Goal: Transaction & Acquisition: Purchase product/service

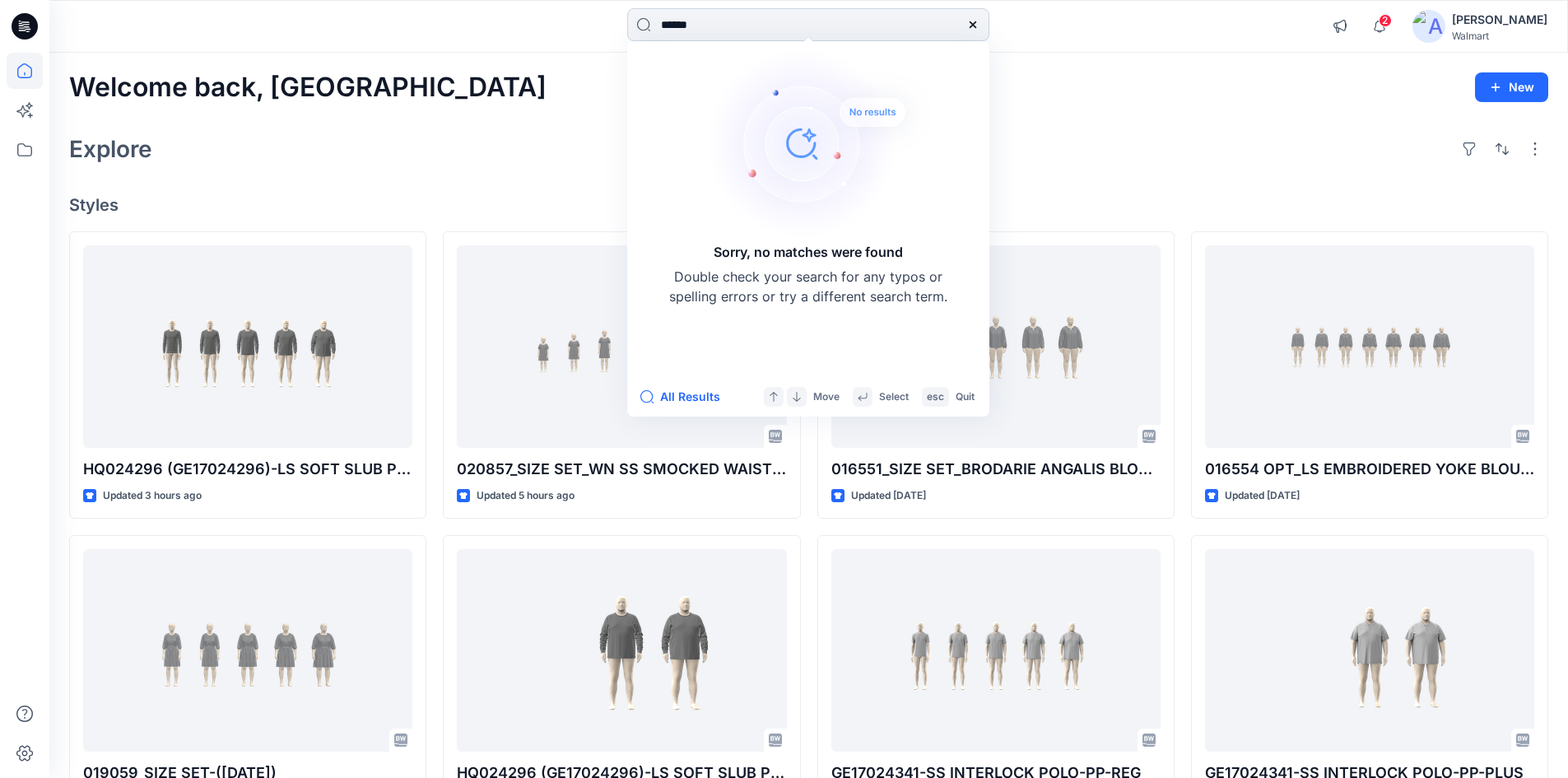
drag, startPoint x: 970, startPoint y: 28, endPoint x: 755, endPoint y: 27, distance: 215.0
click at [970, 28] on icon at bounding box center [972, 24] width 6 height 6
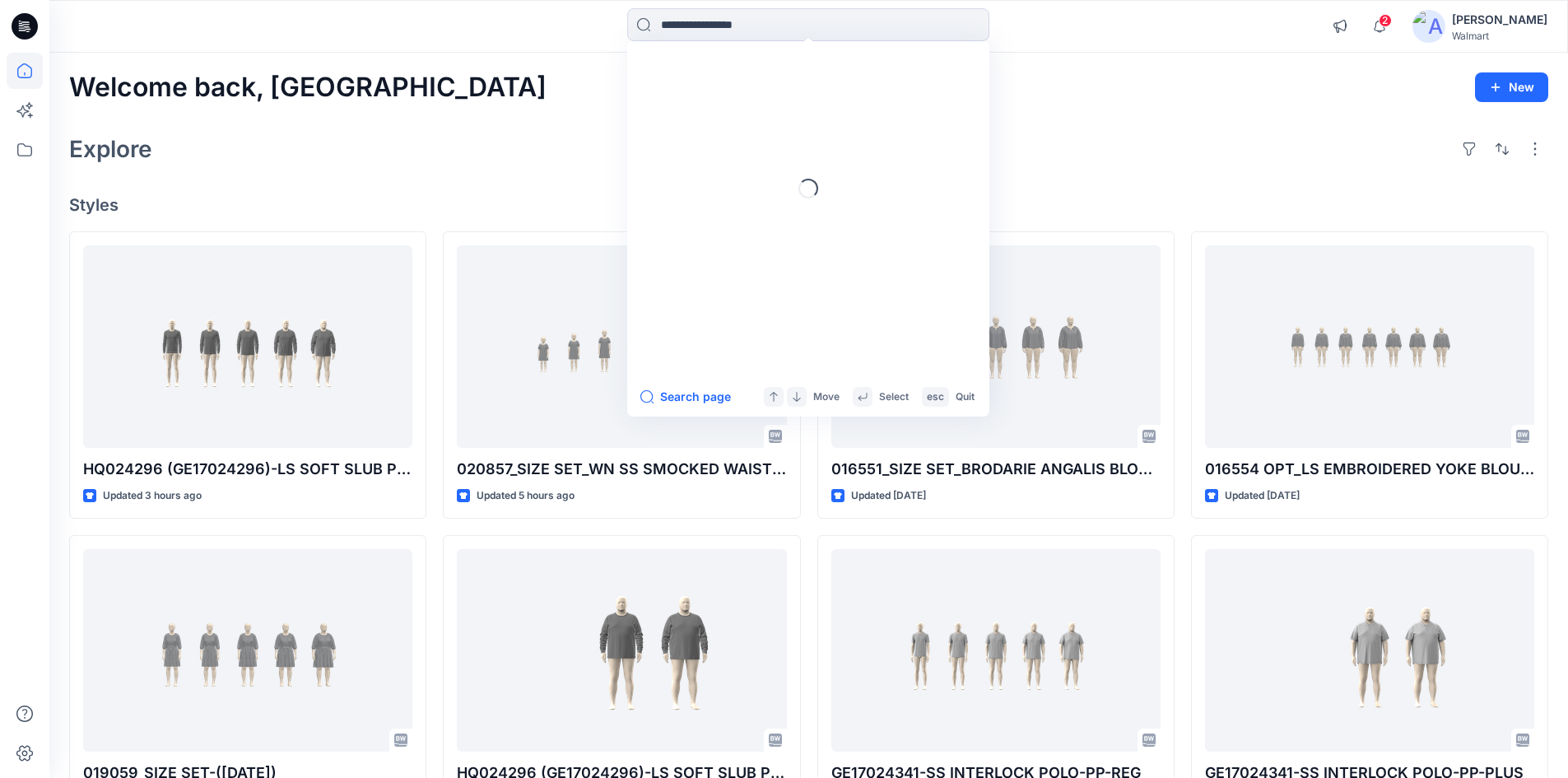
click at [26, 22] on icon at bounding box center [25, 22] width 8 height 1
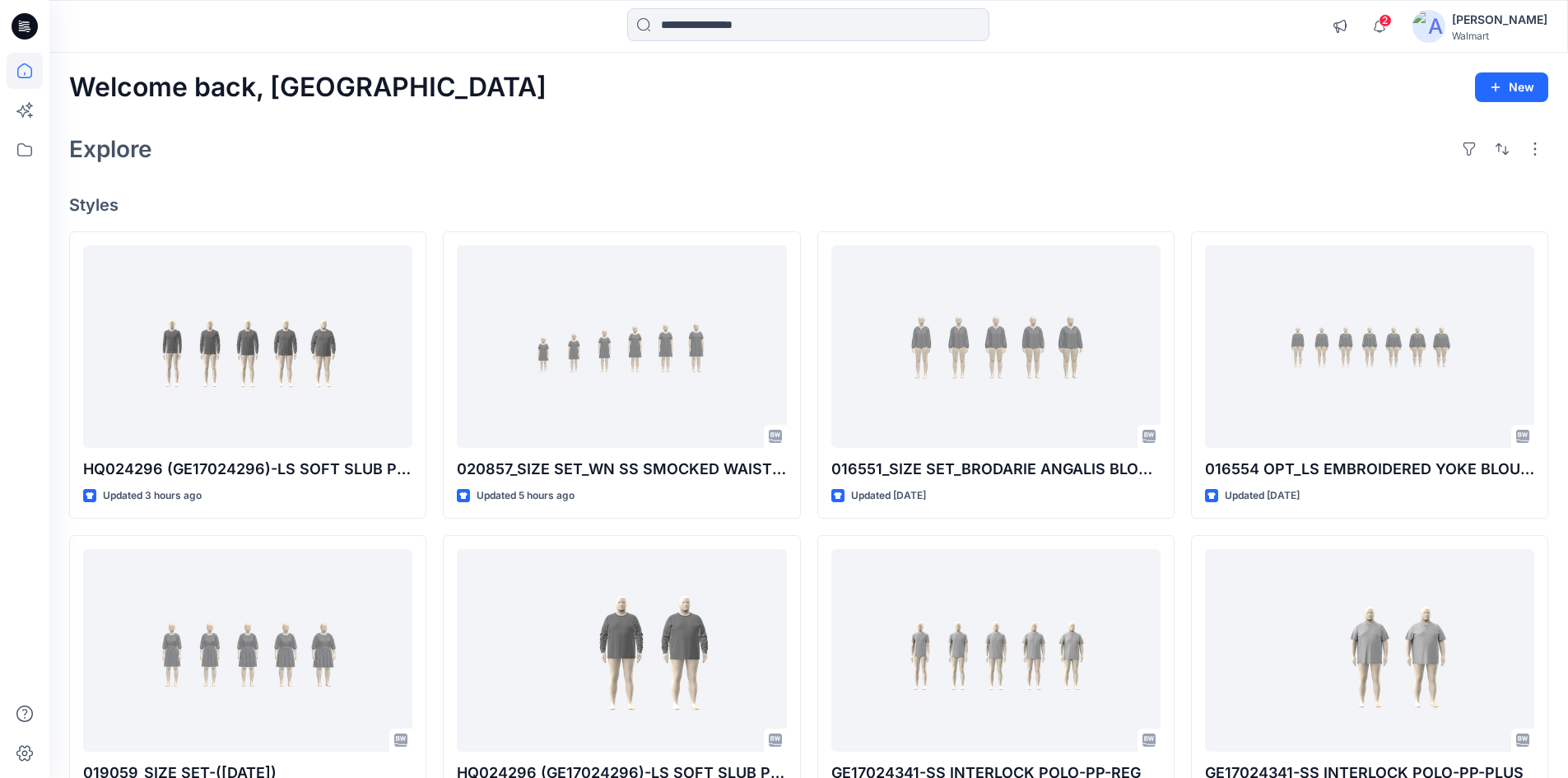
click at [1028, 166] on div "Explore" at bounding box center [808, 149] width 1479 height 39
click at [736, 24] on input at bounding box center [808, 24] width 362 height 33
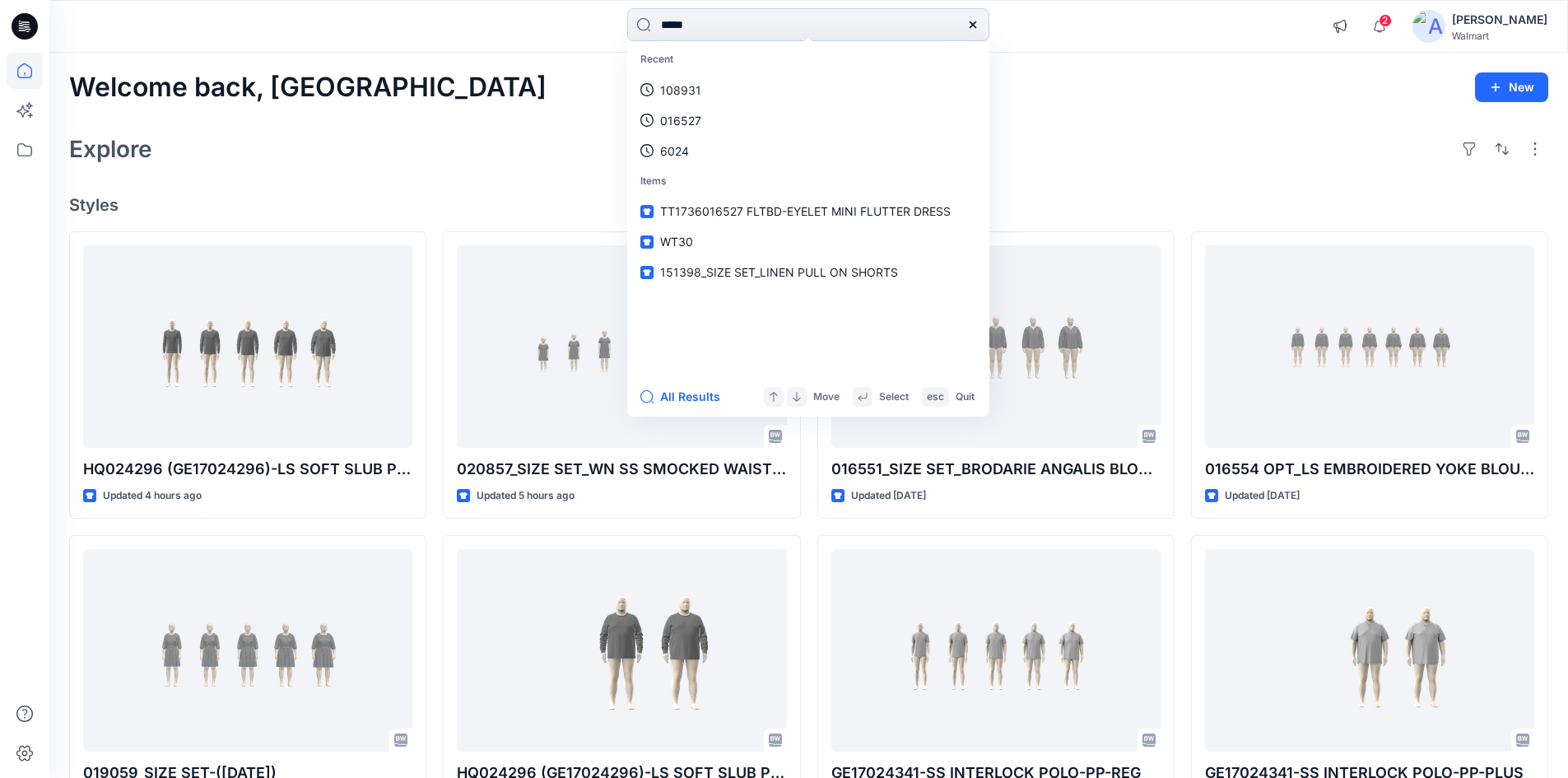
type input "*****"
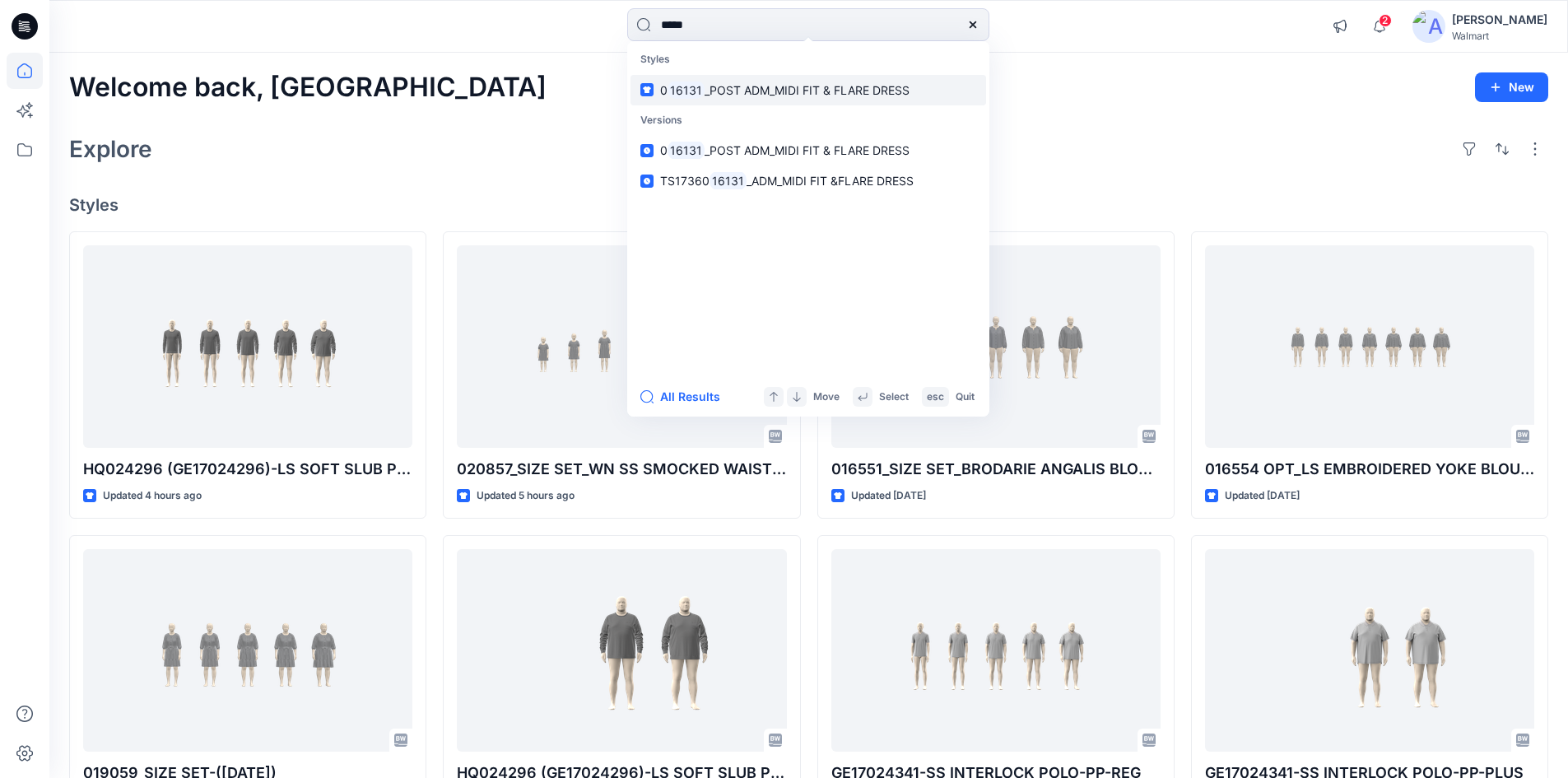
click at [694, 99] on link "0 16131 _POST ADM_MIDI FIT & FLARE DRESS" at bounding box center [808, 91] width 356 height 30
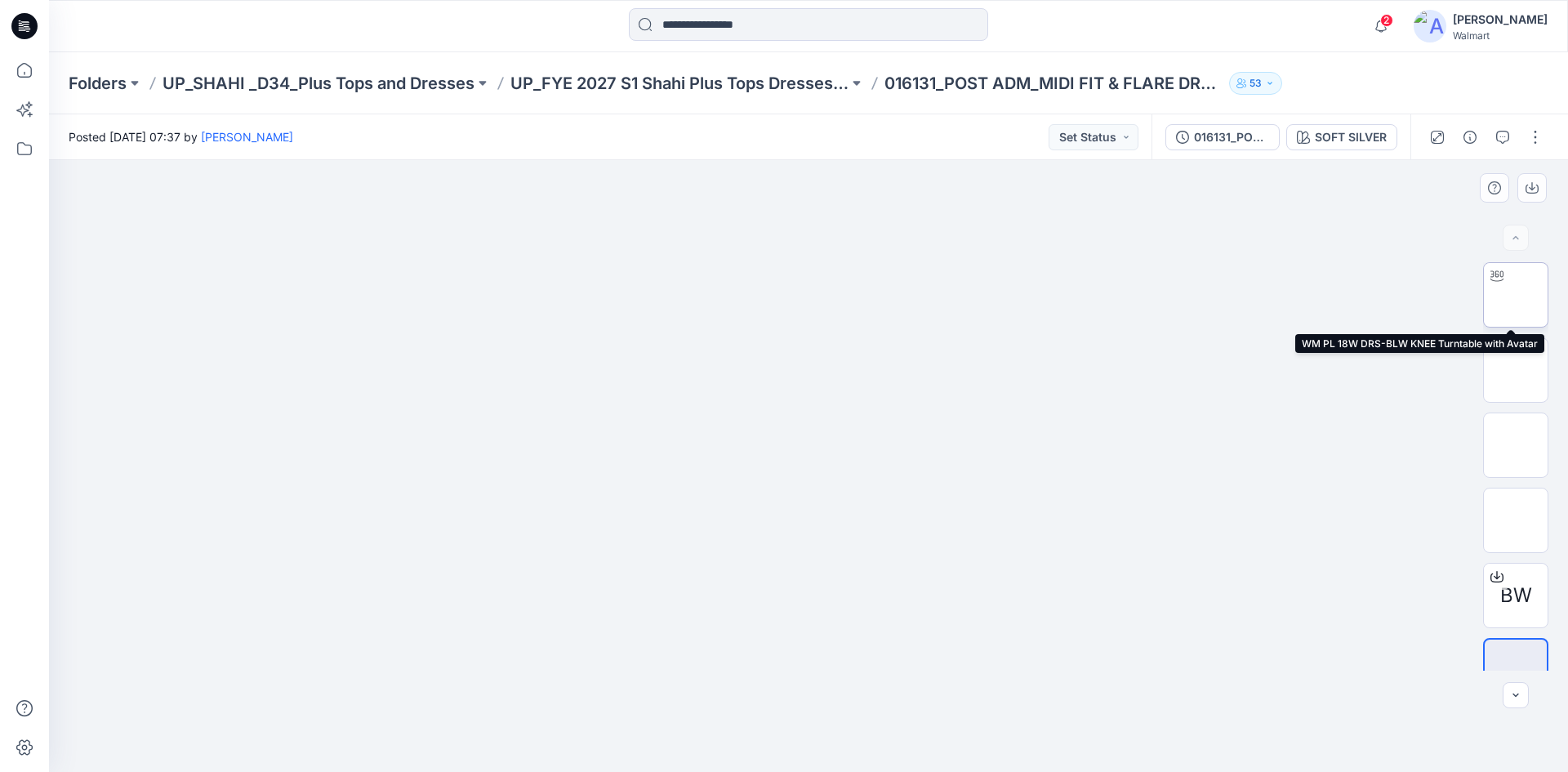
click at [1516, 295] on img at bounding box center [1516, 295] width 0 height 0
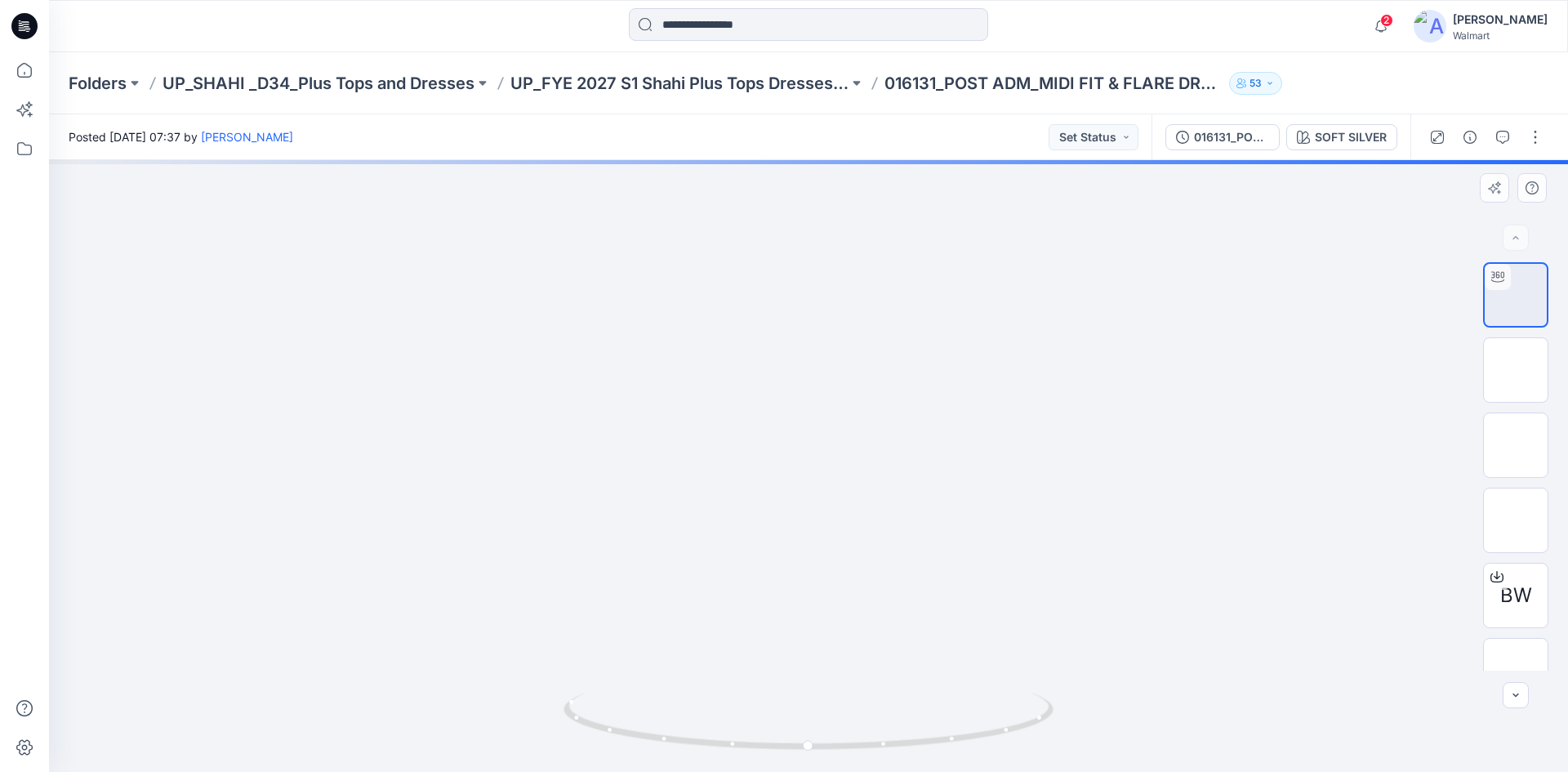
drag, startPoint x: 808, startPoint y: 365, endPoint x: 825, endPoint y: 474, distance: 110.3
drag, startPoint x: 880, startPoint y: 750, endPoint x: 672, endPoint y: 734, distance: 208.6
click at [672, 734] on icon at bounding box center [811, 723] width 494 height 61
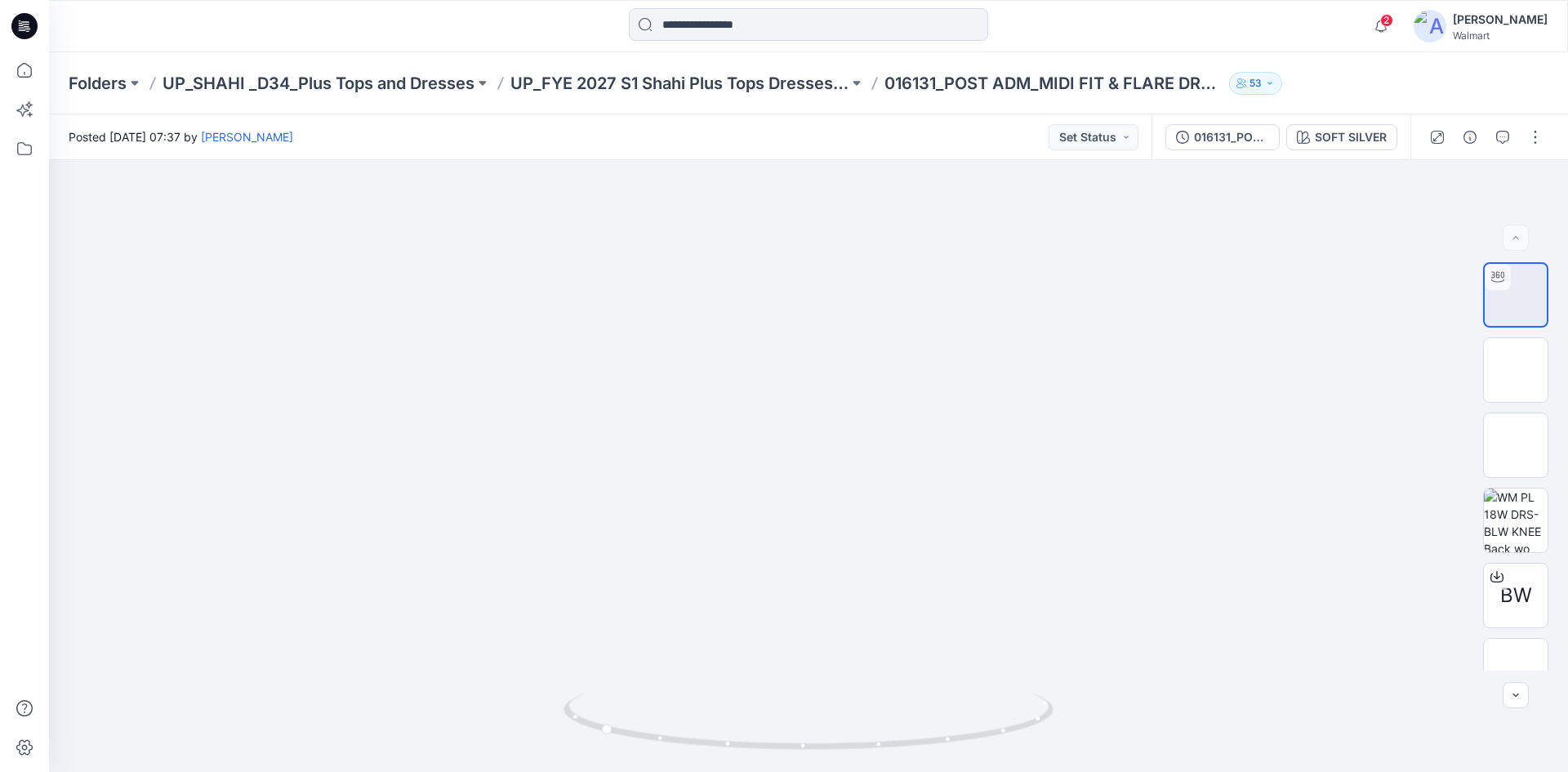
click at [28, 22] on icon at bounding box center [25, 21] width 8 height 1
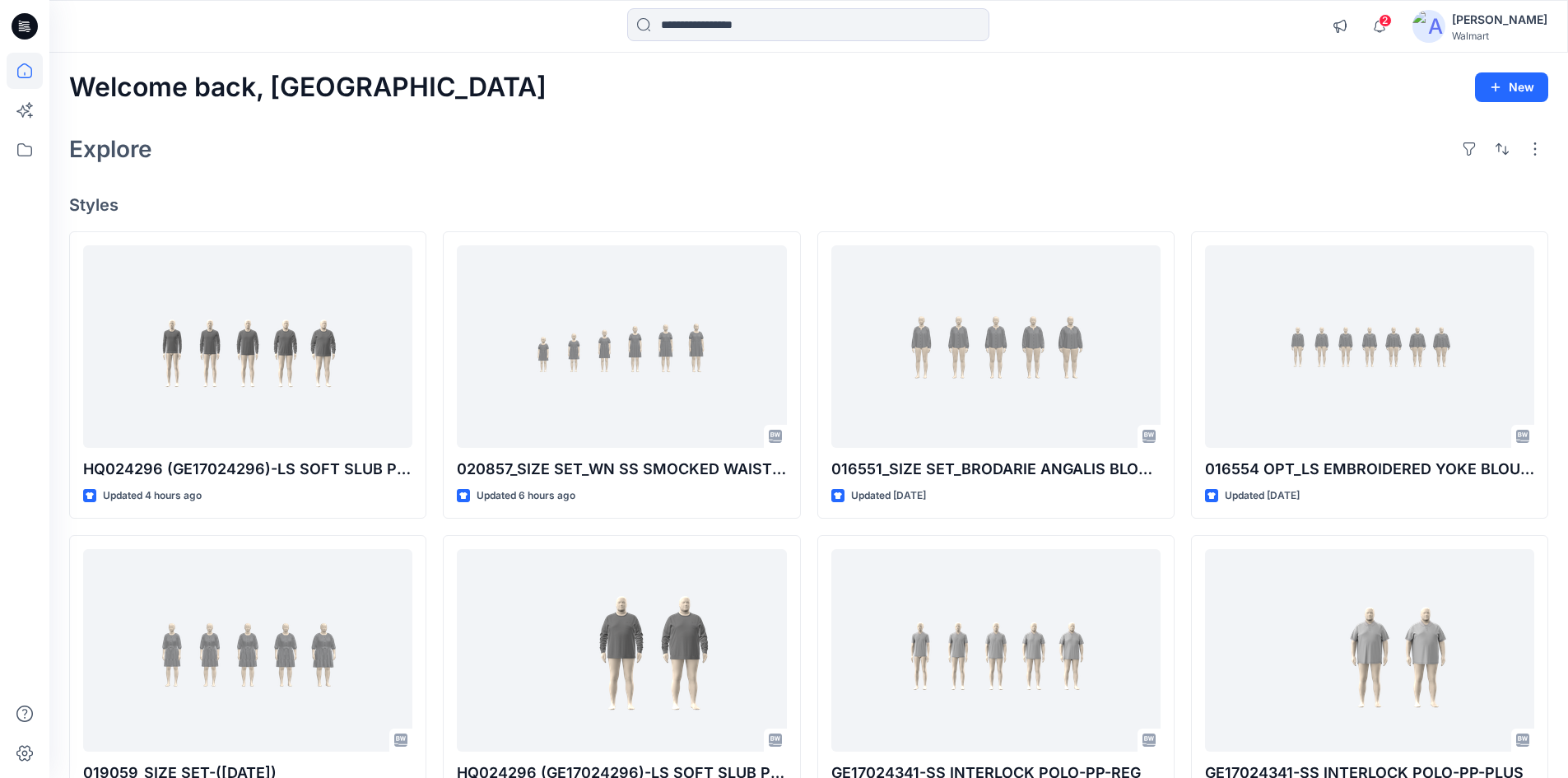
click at [25, 27] on icon at bounding box center [27, 26] width 6 height 1
